Goal: Complete application form

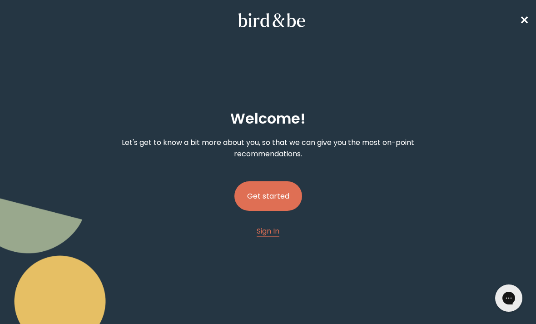
click at [285, 202] on button "Get started" at bounding box center [269, 196] width 68 height 30
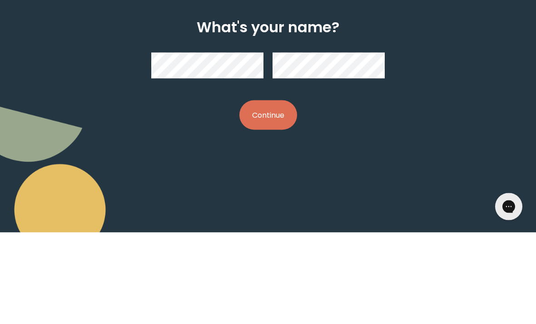
click at [282, 192] on button "Continue" at bounding box center [269, 207] width 58 height 30
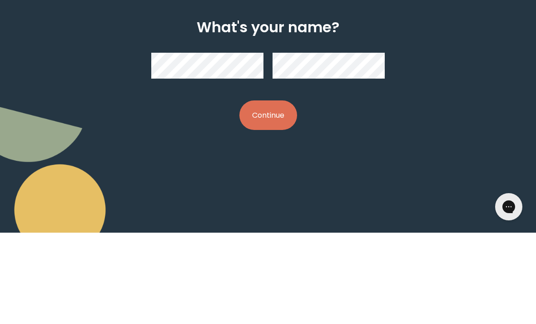
click at [292, 192] on button "Continue" at bounding box center [269, 207] width 58 height 30
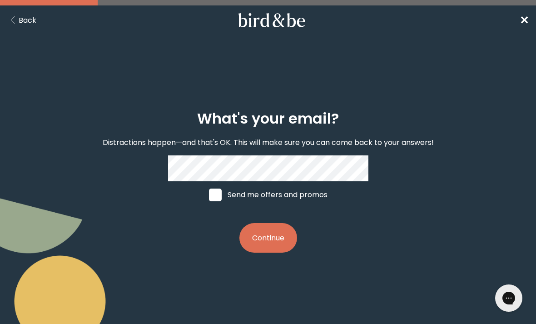
click at [279, 250] on button "Continue" at bounding box center [269, 238] width 58 height 30
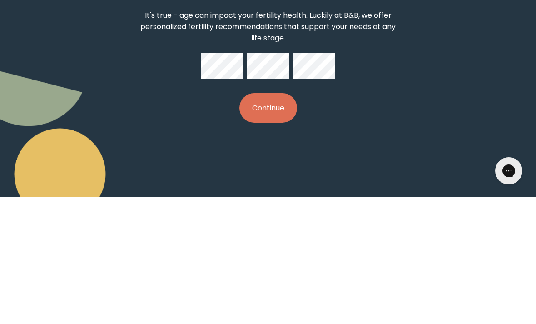
click at [272, 220] on button "Continue" at bounding box center [269, 235] width 58 height 30
click at [289, 220] on button "Continue" at bounding box center [269, 235] width 58 height 30
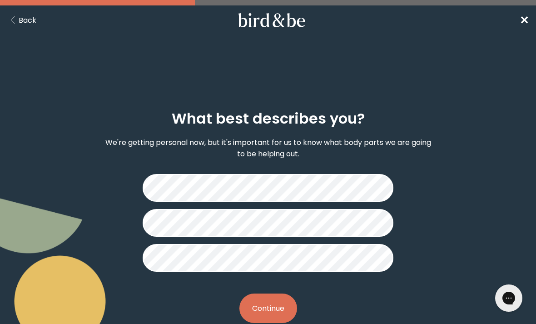
click at [281, 299] on button "Continue" at bounding box center [269, 309] width 58 height 30
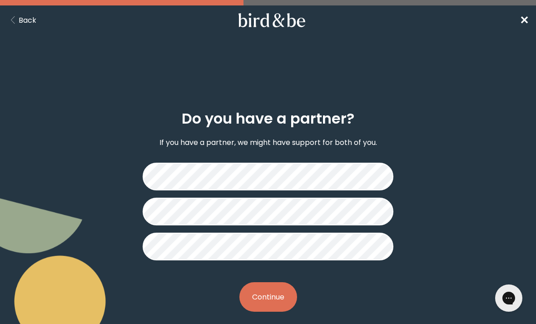
scroll to position [10, 0]
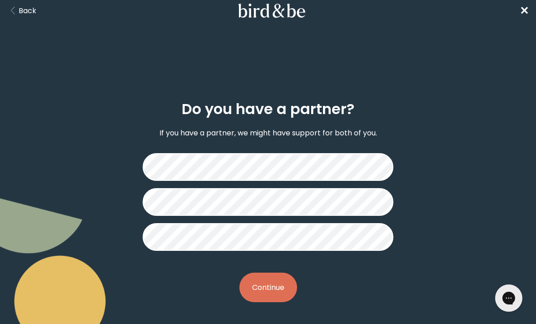
click at [286, 282] on button "Continue" at bounding box center [269, 288] width 58 height 30
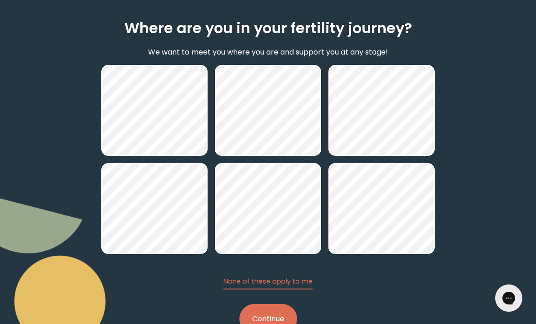
scroll to position [95, 0]
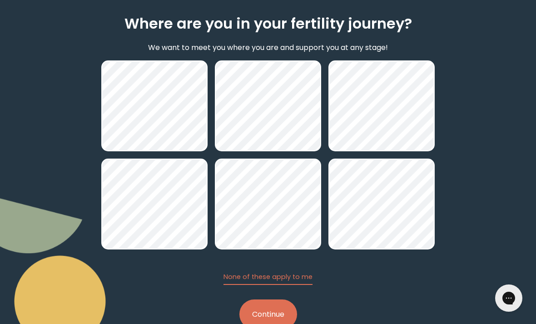
click at [303, 285] on button "None of these apply to me" at bounding box center [268, 278] width 89 height 13
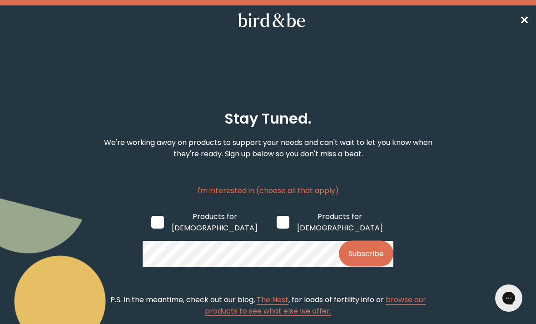
click at [522, 21] on span "✕" at bounding box center [524, 20] width 9 height 15
